Goal: Transaction & Acquisition: Purchase product/service

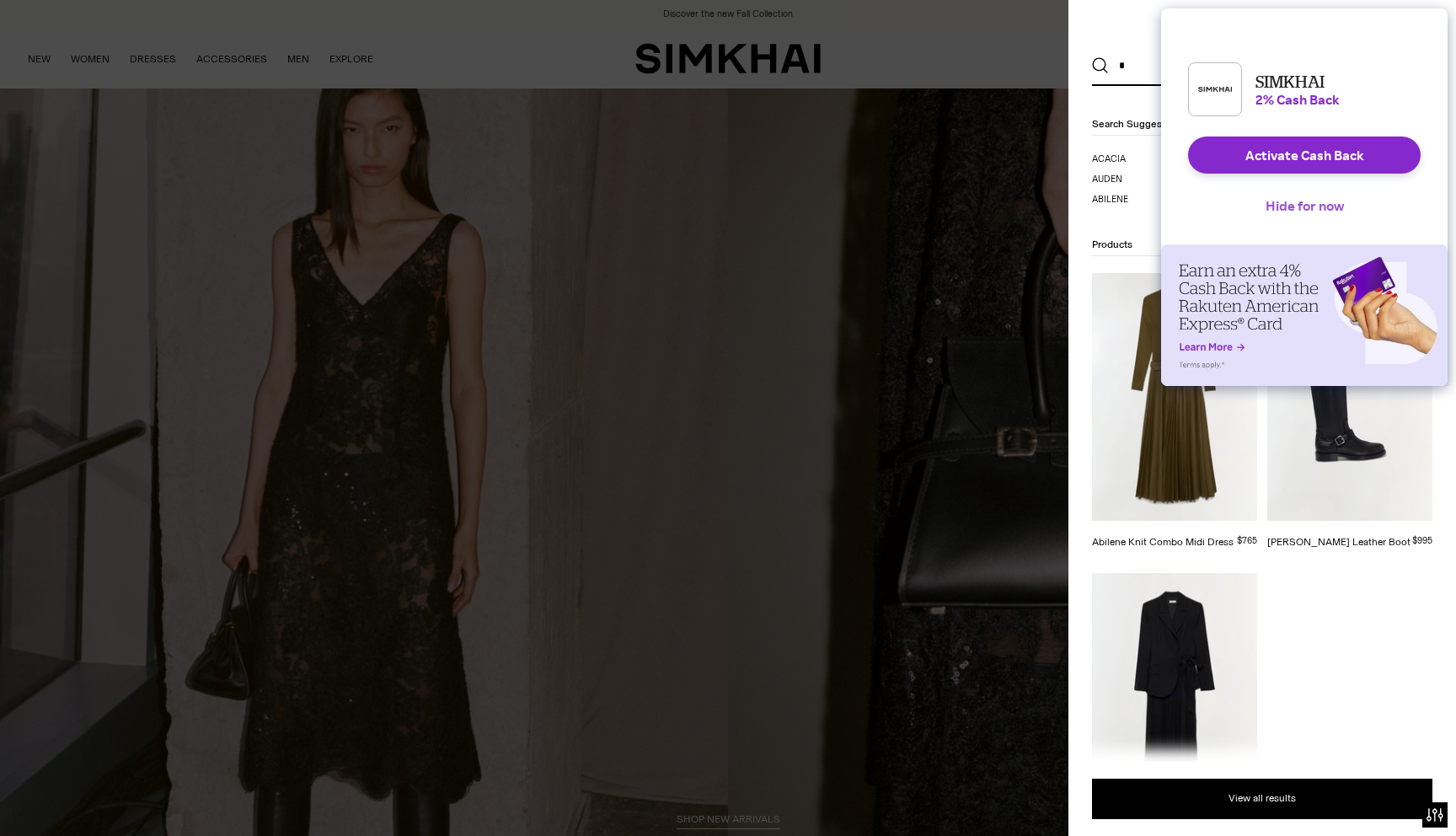
click at [1323, 215] on button "Hide for now" at bounding box center [1304, 206] width 105 height 37
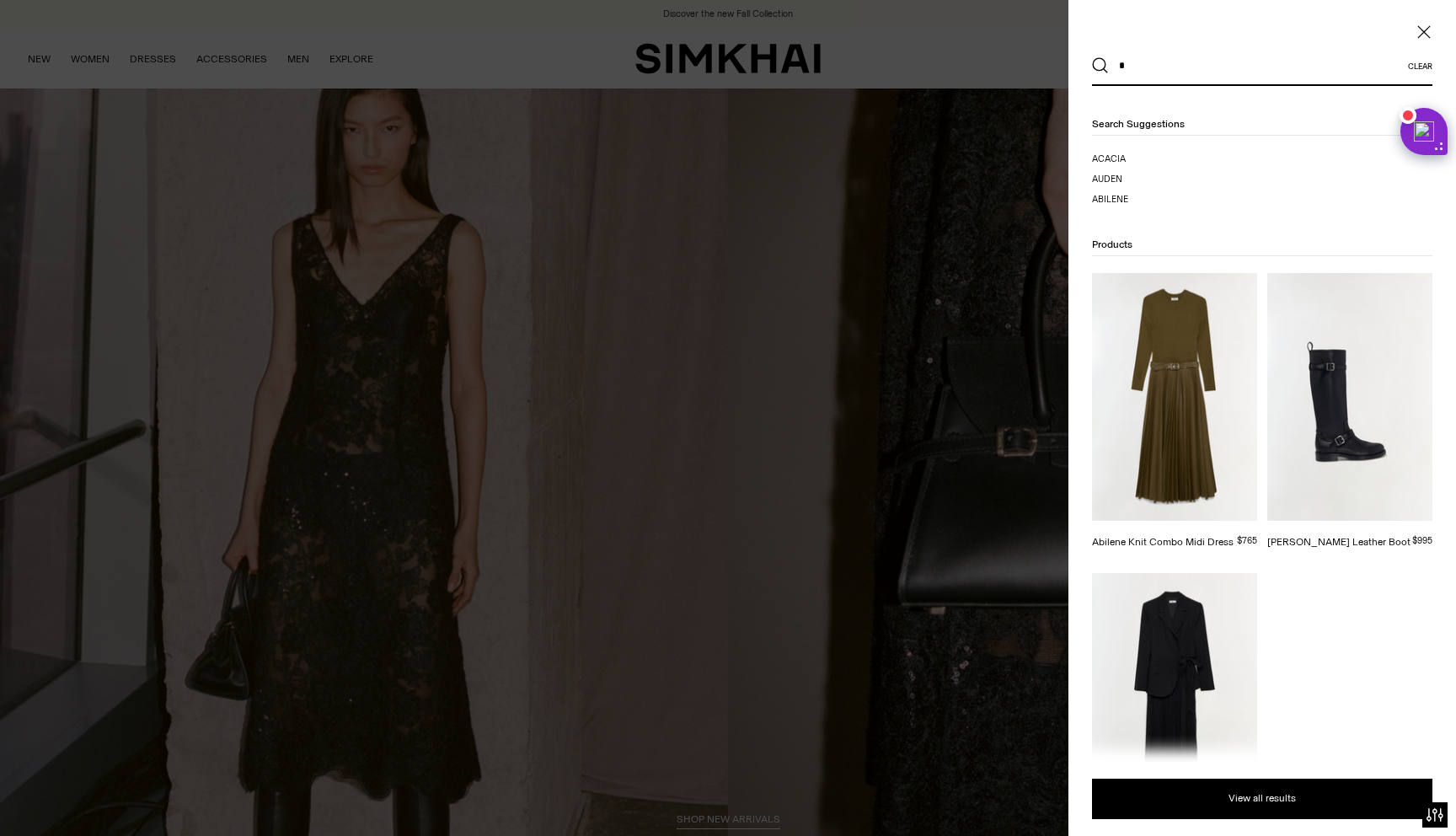
click at [1171, 52] on input "*" at bounding box center [1258, 66] width 299 height 37
click at [1159, 67] on input "*" at bounding box center [1258, 66] width 299 height 37
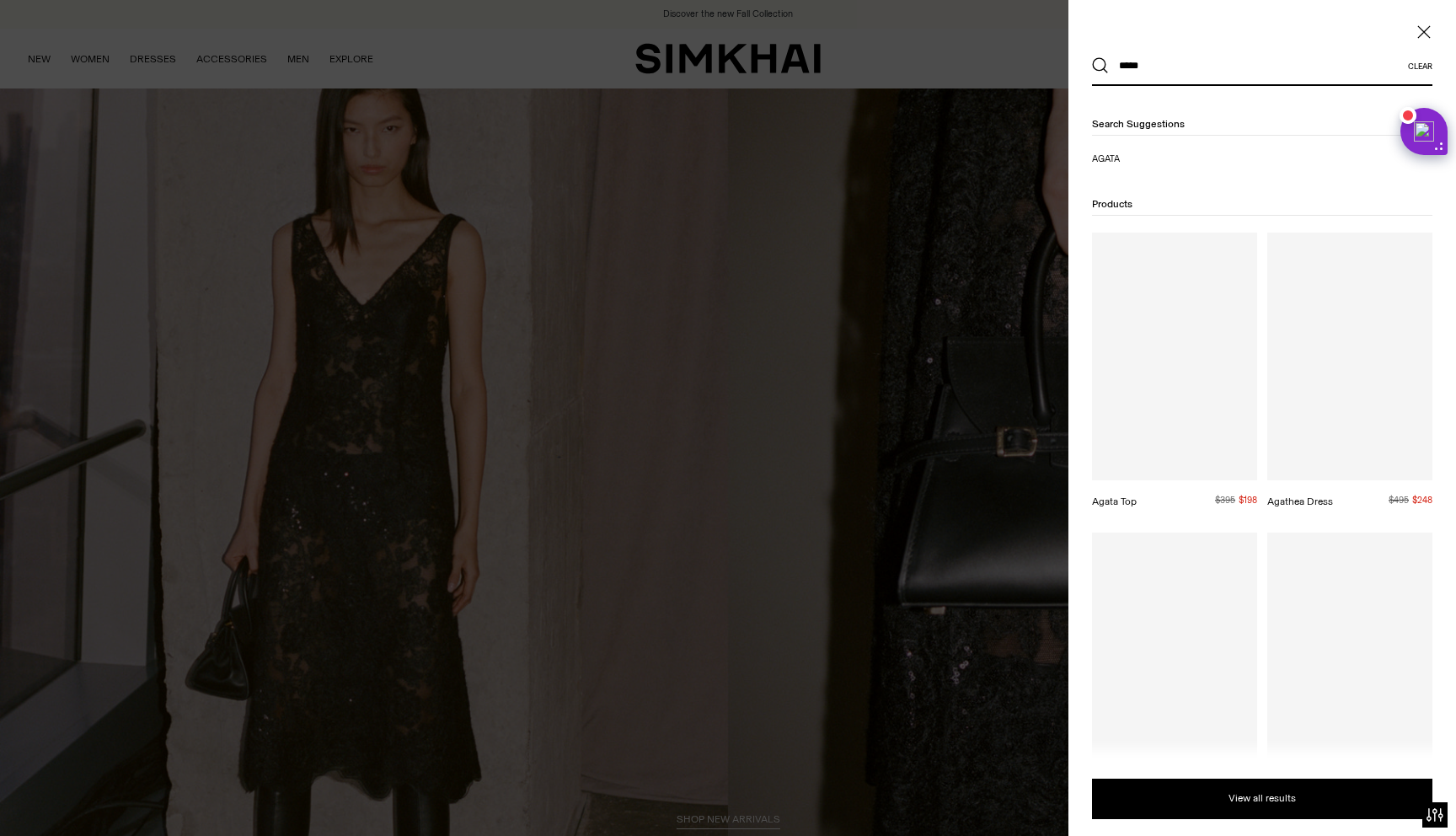
type input "*****"
click at [1092, 58] on button "Search" at bounding box center [1101, 66] width 17 height 17
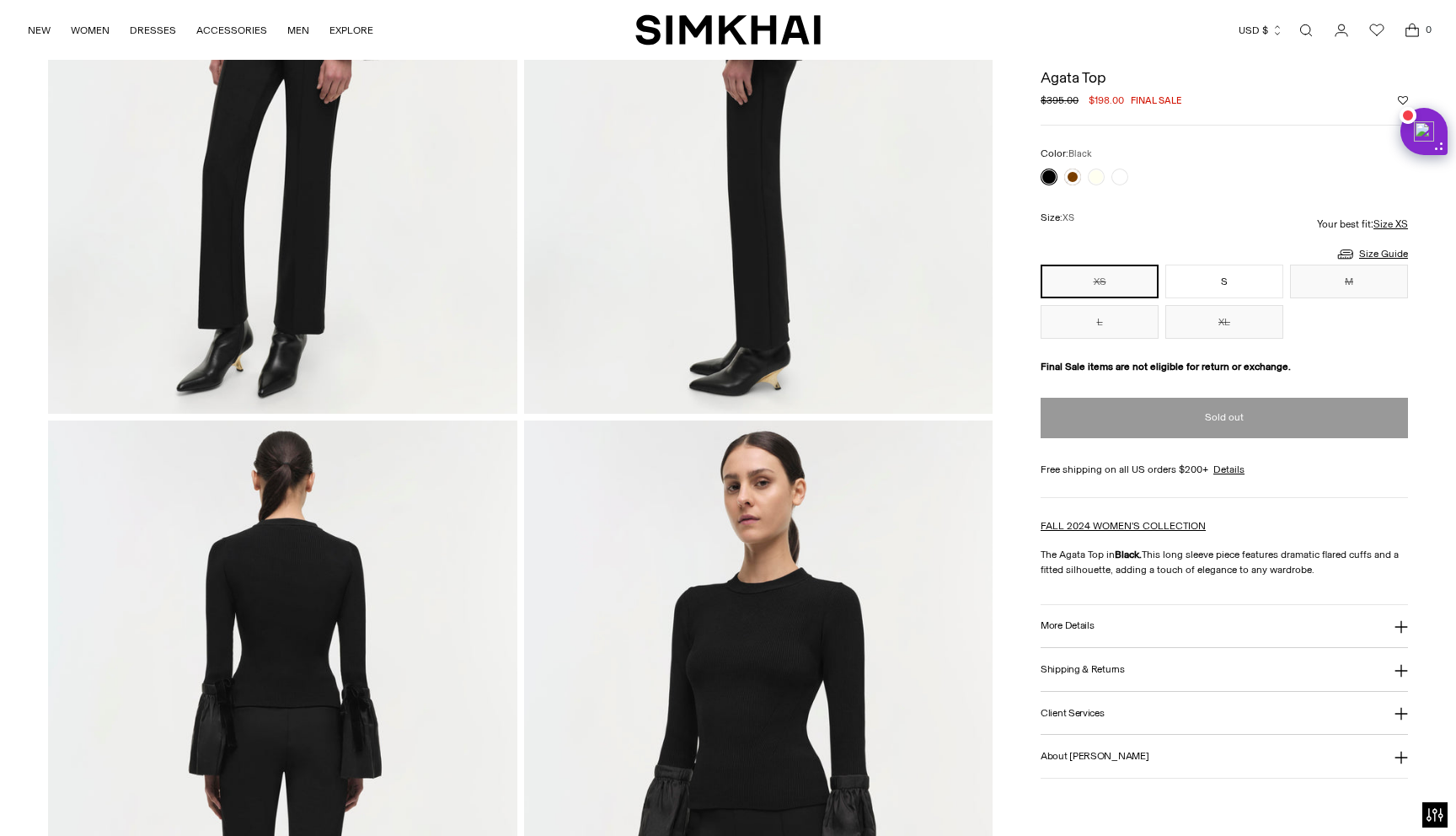
scroll to position [313, 0]
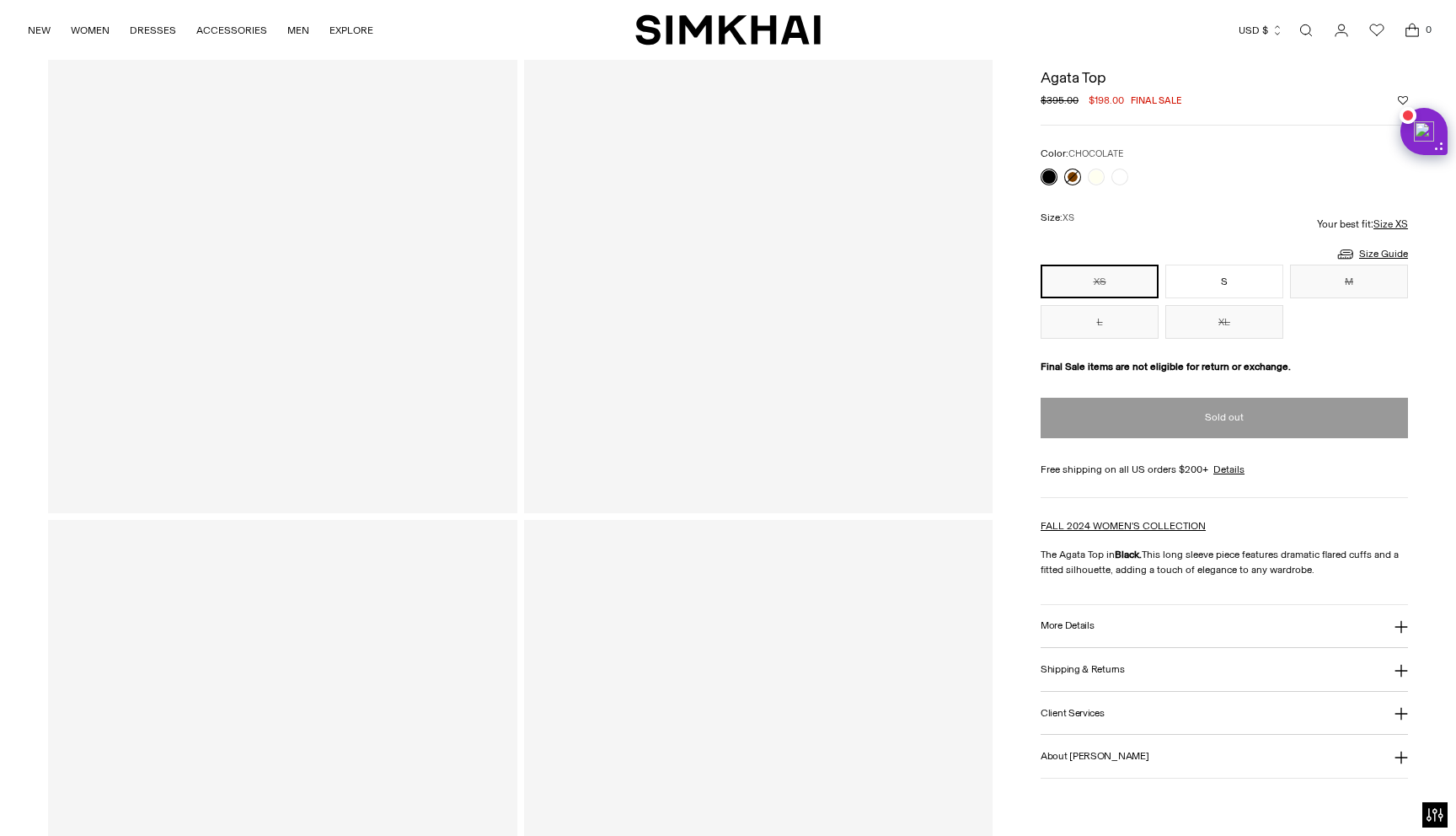
click at [1077, 175] on link at bounding box center [1073, 177] width 17 height 17
